Goal: Task Accomplishment & Management: Use online tool/utility

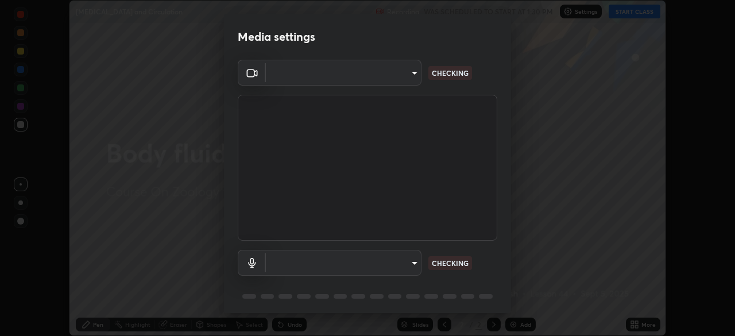
scroll to position [336, 735]
type input "9cdaf2f5b4ebc457084c3d2a91e6865996f4633c2dd879e16a2147302b78376d"
type input "5f714eeae309ba4c6b6990f01007decf7fe8c28560cedad04891ddc8fa5a6627"
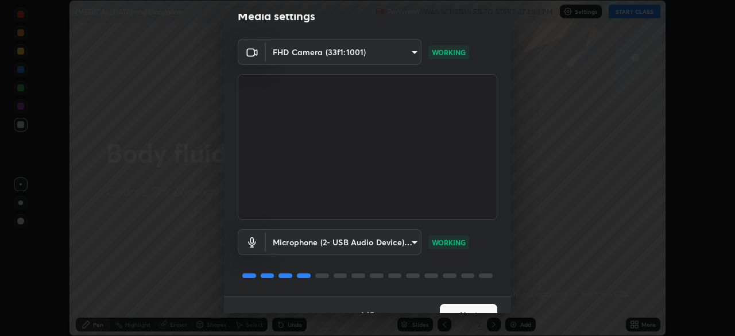
scroll to position [41, 0]
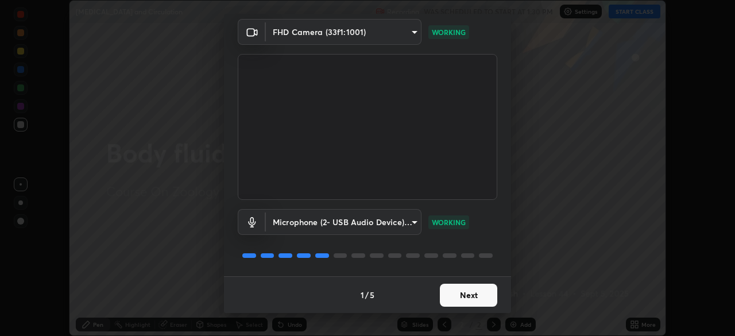
click at [471, 298] on button "Next" at bounding box center [468, 295] width 57 height 23
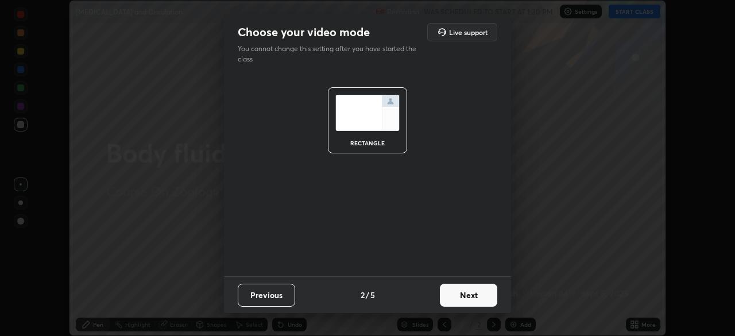
scroll to position [0, 0]
click at [470, 300] on button "Next" at bounding box center [468, 295] width 57 height 23
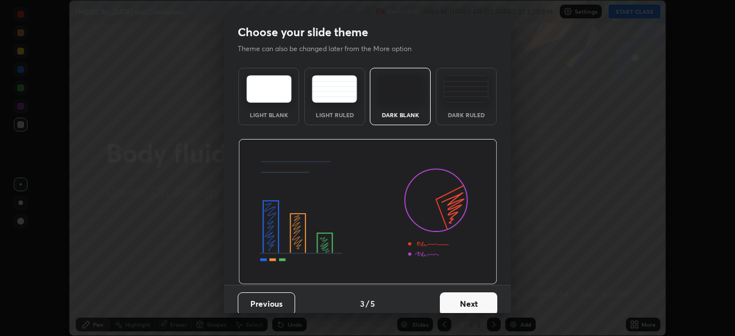
click at [470, 298] on button "Next" at bounding box center [468, 303] width 57 height 23
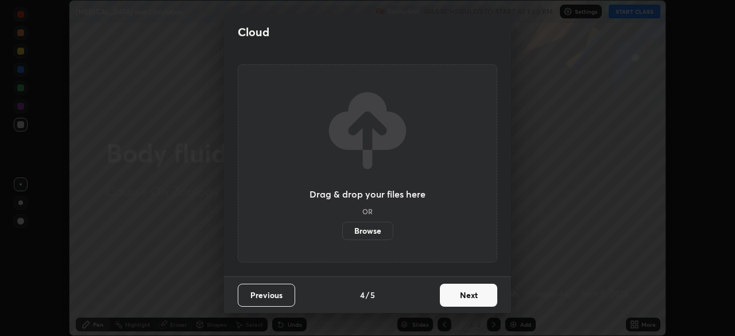
click at [470, 296] on button "Next" at bounding box center [468, 295] width 57 height 23
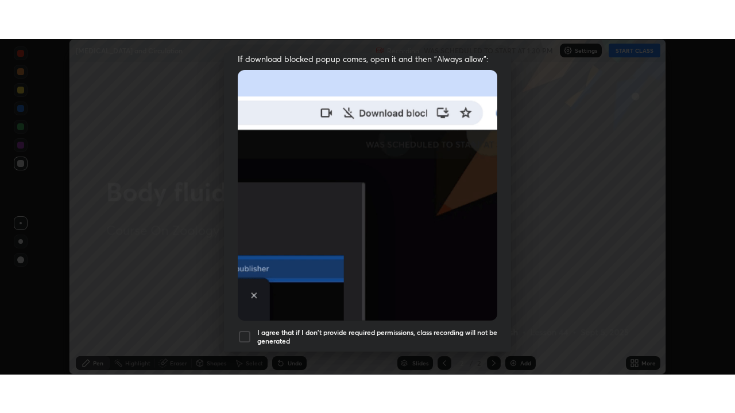
scroll to position [275, 0]
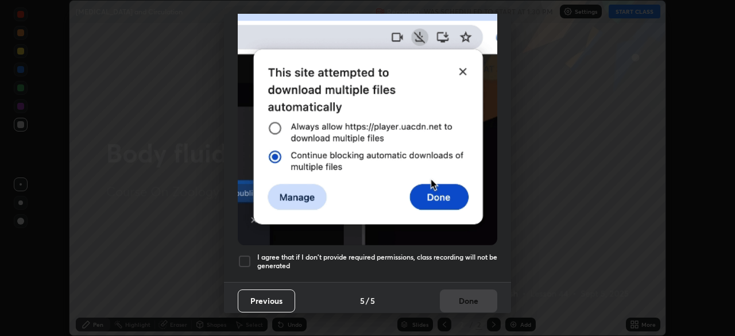
click at [453, 262] on h5 "I agree that if I don't provide required permissions, class recording will not …" at bounding box center [377, 262] width 240 height 18
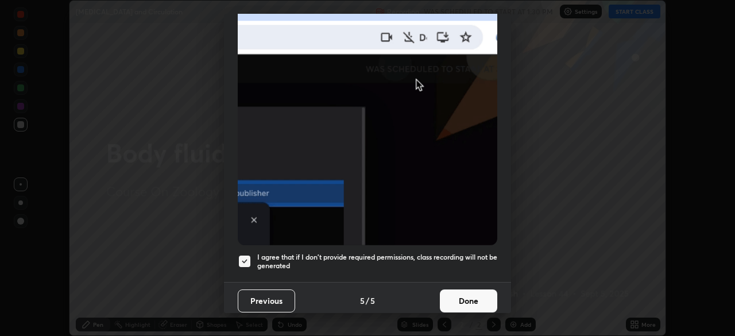
click at [456, 292] on button "Done" at bounding box center [468, 300] width 57 height 23
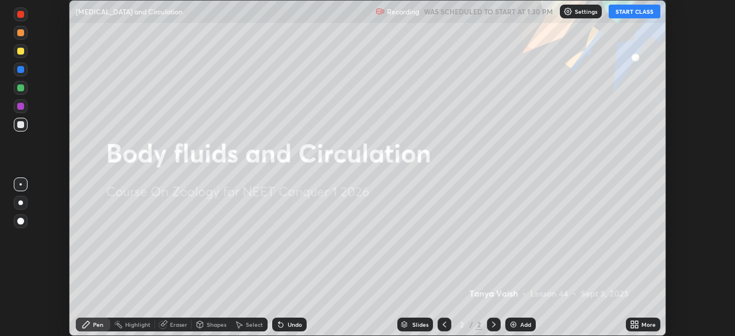
click at [635, 13] on button "START CLASS" at bounding box center [634, 12] width 52 height 14
click at [643, 327] on div "More" at bounding box center [648, 324] width 14 height 6
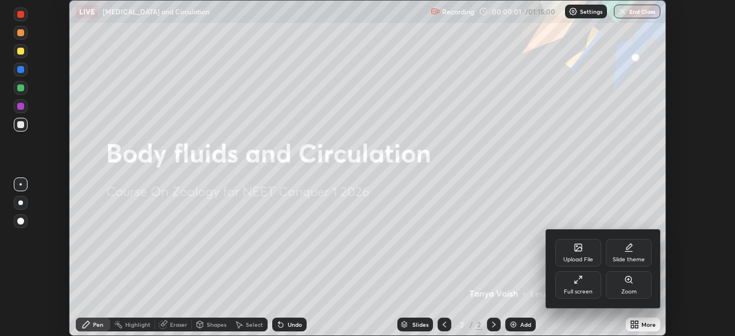
click at [589, 285] on div "Full screen" at bounding box center [578, 285] width 46 height 28
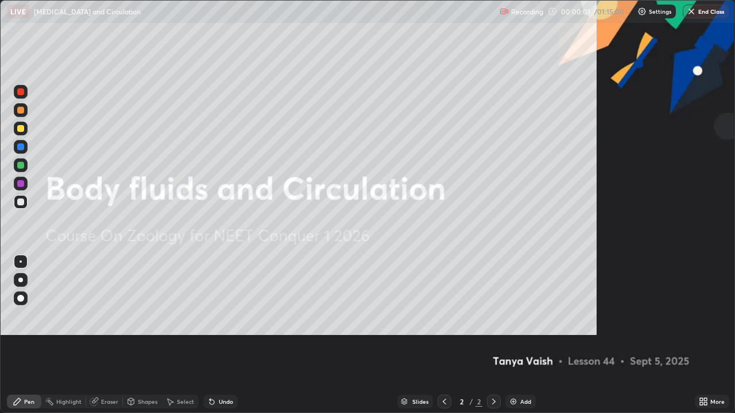
scroll to position [413, 735]
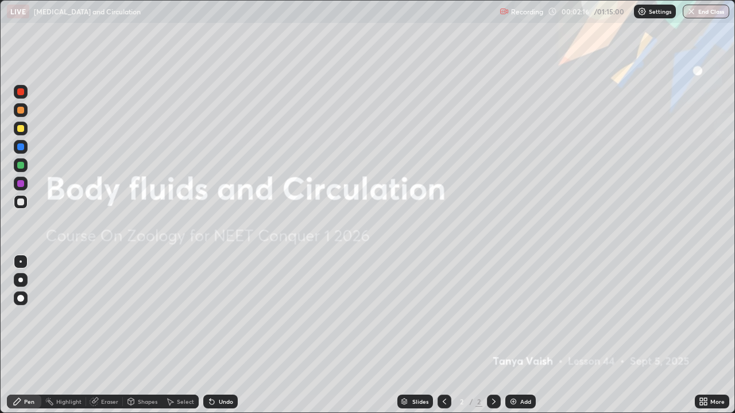
click at [22, 130] on div at bounding box center [20, 128] width 7 height 7
click at [513, 335] on img at bounding box center [513, 401] width 9 height 9
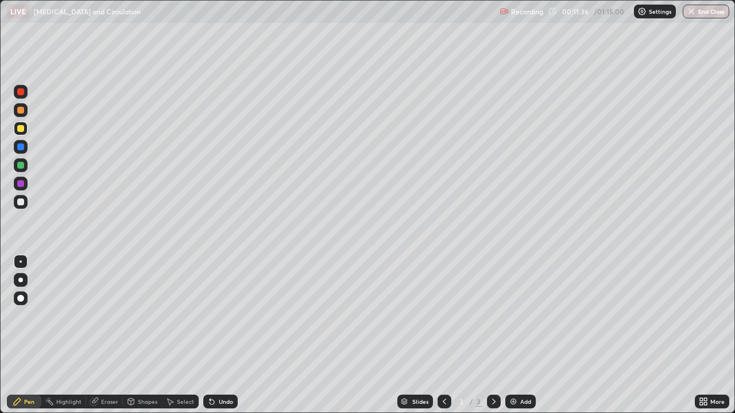
click at [22, 203] on div at bounding box center [20, 202] width 7 height 7
click at [21, 280] on div at bounding box center [20, 280] width 5 height 5
click at [25, 129] on div at bounding box center [21, 129] width 14 height 14
